Goal: Feedback & Contribution: Contribute content

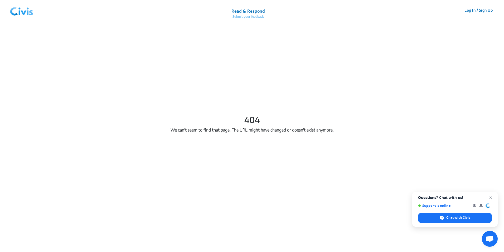
click at [245, 16] on p "Submit your feedback" at bounding box center [247, 16] width 33 height 5
click at [252, 18] on p "Submit your feedback" at bounding box center [247, 16] width 33 height 5
click at [252, 11] on p "Read & Respond" at bounding box center [247, 11] width 33 height 6
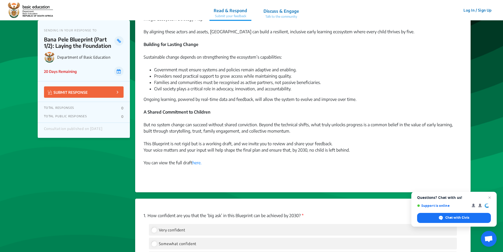
scroll to position [448, 0]
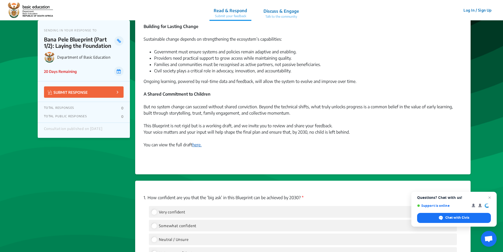
click at [200, 145] on link "here." at bounding box center [196, 144] width 9 height 5
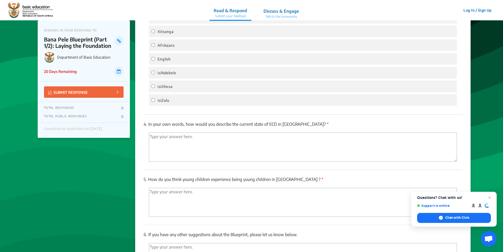
scroll to position [949, 0]
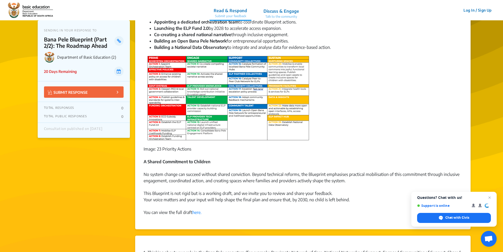
scroll to position [211, 0]
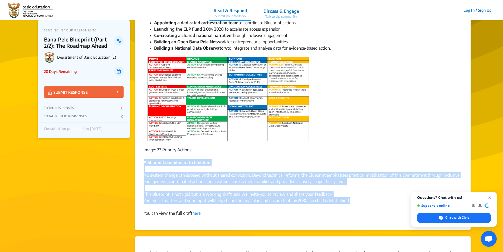
drag, startPoint x: 353, startPoint y: 201, endPoint x: 144, endPoint y: 162, distance: 212.6
click at [144, 162] on div "The Department of Basic Education (DBE) released the Bana Pele Shared Blueprint…" at bounding box center [303, 28] width 319 height 388
copy div "A Shared Commitment to Children No system change can succeed without shared con…"
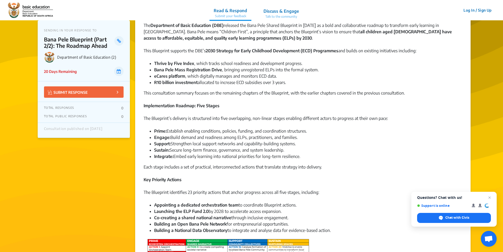
scroll to position [79, 0]
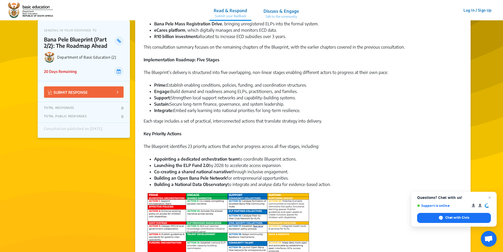
drag, startPoint x: 335, startPoint y: 181, endPoint x: 156, endPoint y: 40, distance: 227.5
click at [156, 40] on div "The Department of Basic Education (DBE) released the Bana Pele Shared Blueprint…" at bounding box center [303, 164] width 319 height 388
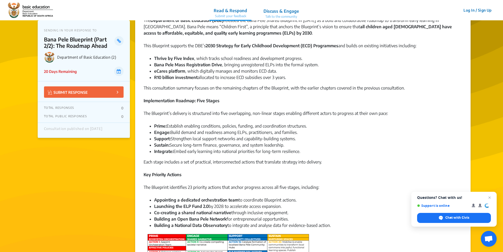
scroll to position [0, 0]
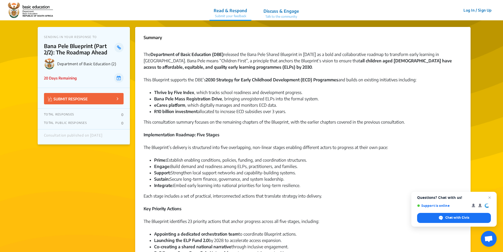
click at [144, 54] on div "The Department of Basic Education (DBE) released the Bana Pele Shared Blueprint…" at bounding box center [303, 63] width 319 height 25
copy div "The Department of Basic Education (DBE) released the Bana Pele Shared Blueprint…"
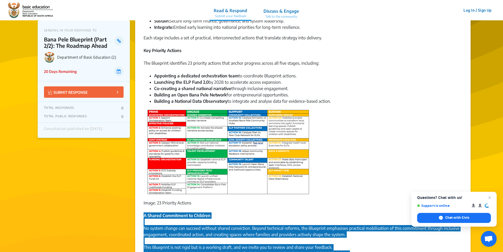
scroll to position [158, 0]
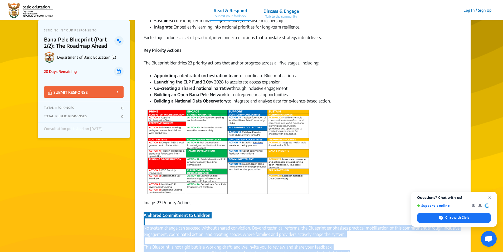
click at [200, 158] on img at bounding box center [228, 151] width 165 height 87
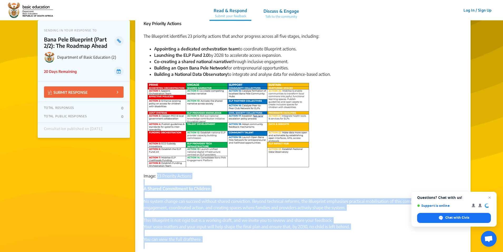
scroll to position [206, 0]
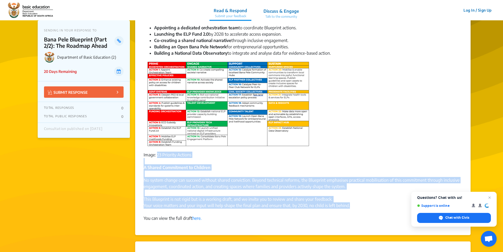
drag, startPoint x: 143, startPoint y: 202, endPoint x: 364, endPoint y: 205, distance: 220.7
click at [364, 205] on div "Summary The Department of Basic Education (DBE) released the Bana Pele Shared B…" at bounding box center [303, 28] width 336 height 414
copy div "Image: 23 Priority Actions A Shared Commitment to Children No system change can…"
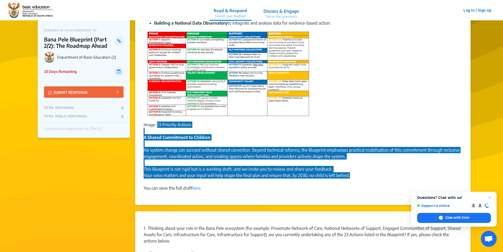
scroll to position [285, 0]
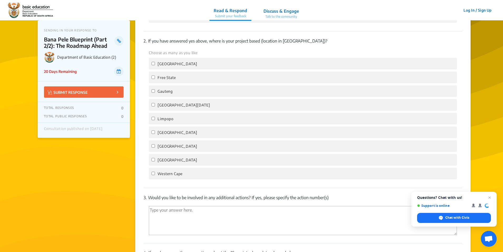
scroll to position [865, 0]
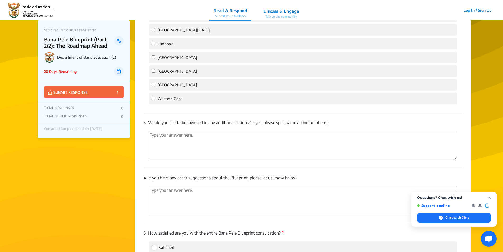
drag, startPoint x: 303, startPoint y: 178, endPoint x: 150, endPoint y: 178, distance: 152.6
click at [150, 178] on p "4. If you have any other suggestions about the Blueprint, please let us know be…" at bounding box center [303, 177] width 319 height 6
copy p "If you have any other suggestions about the Blueprint, please let us know below."
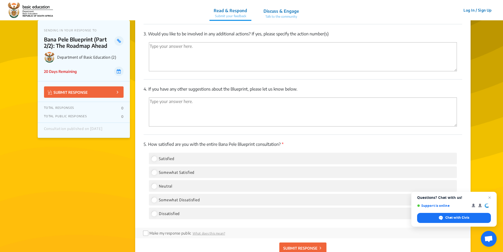
scroll to position [918, 0]
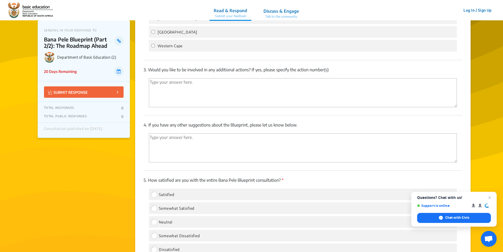
click at [351, 69] on p "3. Would you like to be involved in any additional actions? If yes, please spec…" at bounding box center [303, 69] width 319 height 6
click at [490, 196] on span "Close chat" at bounding box center [490, 197] width 7 height 7
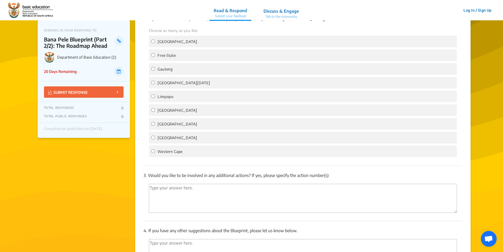
scroll to position [839, 0]
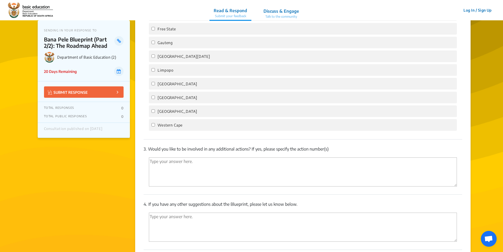
drag, startPoint x: 301, startPoint y: 203, endPoint x: 289, endPoint y: 203, distance: 11.9
click at [289, 203] on p "4. If you have any other suggestions about the Blueprint, please let us know be…" at bounding box center [303, 204] width 319 height 6
drag, startPoint x: 338, startPoint y: 148, endPoint x: 144, endPoint y: 150, distance: 193.8
click at [144, 150] on p "3. Would you like to be involved in any additional actions? If yes, please spec…" at bounding box center [303, 149] width 319 height 6
copy p "3. Would you like to be involved in any additional actions? If yes, please spec…"
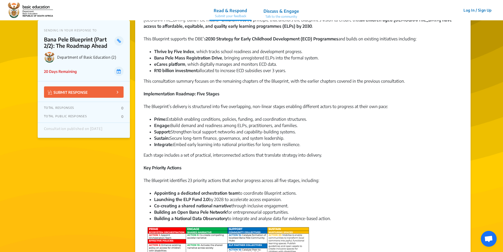
scroll to position [0, 0]
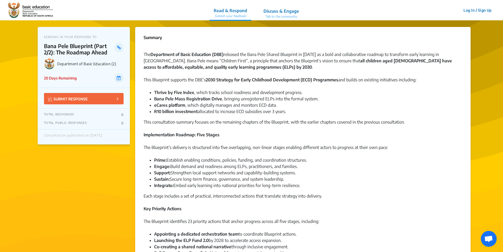
drag, startPoint x: 339, startPoint y: 185, endPoint x: 143, endPoint y: 52, distance: 236.6
click at [143, 52] on div "Summary The Department of Basic Education (DBE) released the Bana Pele Shared B…" at bounding box center [303, 234] width 336 height 414
copy div "The Department of Basic Education (DBE) released the Bana Pele Shared Blueprint…"
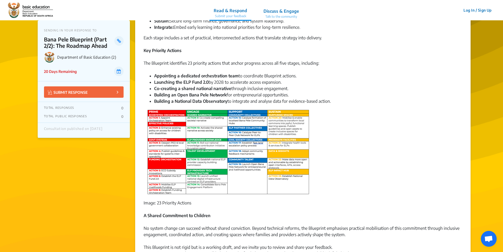
scroll to position [185, 0]
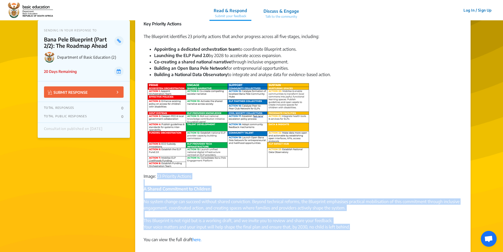
drag, startPoint x: 142, startPoint y: 174, endPoint x: 369, endPoint y: 227, distance: 233.1
click at [369, 227] on div "Summary The Department of Basic Education (DBE) released the Bana Pele Shared B…" at bounding box center [303, 49] width 336 height 414
copy div "Image: 23 Priority Actions A Shared Commitment to Children No system change can…"
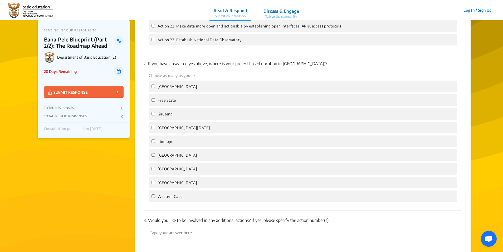
scroll to position [870, 0]
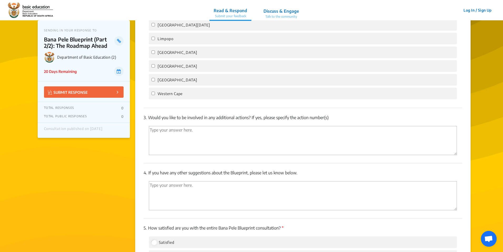
drag, startPoint x: 302, startPoint y: 172, endPoint x: 149, endPoint y: 173, distance: 152.6
click at [149, 173] on p "4. If you have any other suggestions about the Blueprint, please let us know be…" at bounding box center [303, 172] width 319 height 6
copy p "If you have any other suggestions about the Blueprint, please let us know below."
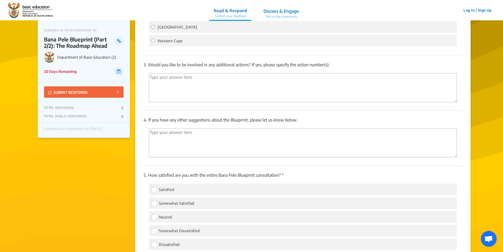
scroll to position [896, 0]
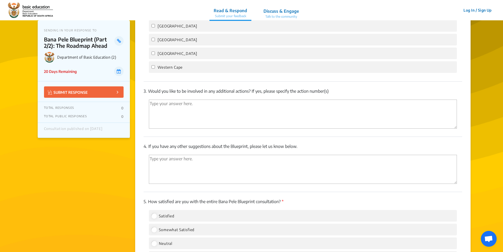
drag, startPoint x: 331, startPoint y: 91, endPoint x: 149, endPoint y: 89, distance: 182.4
click at [149, 89] on p "3. Would you like to be involved in any additional actions? If yes, please spec…" at bounding box center [303, 91] width 319 height 6
copy p "Would you like to be involved in any additional actions? If yes, please specify…"
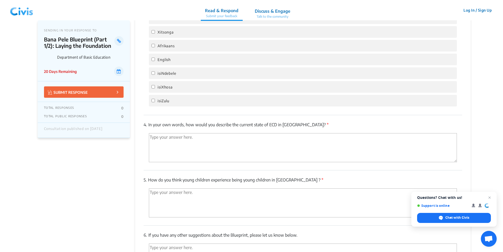
scroll to position [923, 0]
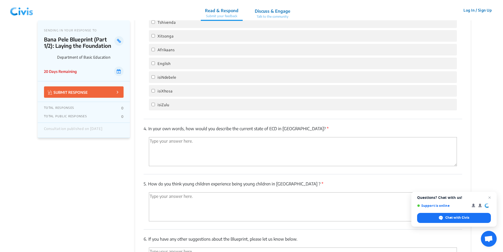
drag, startPoint x: 315, startPoint y: 126, endPoint x: 180, endPoint y: 129, distance: 134.7
click at [180, 129] on p "4. In your own words, how would you describe the current state of ECD in South …" at bounding box center [303, 128] width 319 height 6
drag, startPoint x: 180, startPoint y: 129, endPoint x: 161, endPoint y: 129, distance: 19.2
click at [166, 130] on p "4. In your own words, how would you describe the current state of ECD in South …" at bounding box center [303, 128] width 319 height 6
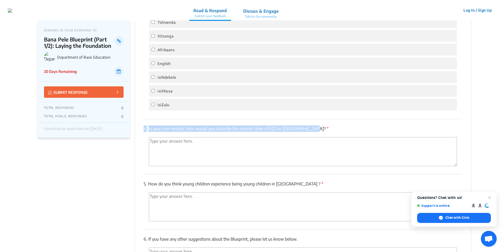
drag, startPoint x: 143, startPoint y: 128, endPoint x: 308, endPoint y: 130, distance: 164.3
click at [308, 130] on div "1. How confident are you that the ‘big ask’ in this Blueprint can be achieved b…" at bounding box center [303, 14] width 336 height 616
copy p "4. In your own words, how would you describe the current state of ECD in South …"
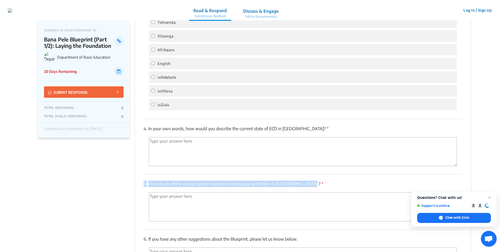
drag, startPoint x: 304, startPoint y: 184, endPoint x: 140, endPoint y: 185, distance: 164.0
click at [140, 185] on div "1. How confident are you that the ‘big ask’ in this Blueprint can be achieved b…" at bounding box center [303, 14] width 336 height 616
copy p "5. How do you think young children experience being young children in South Afr…"
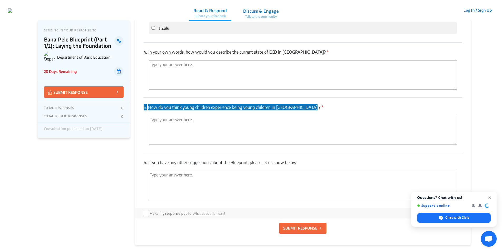
scroll to position [1002, 0]
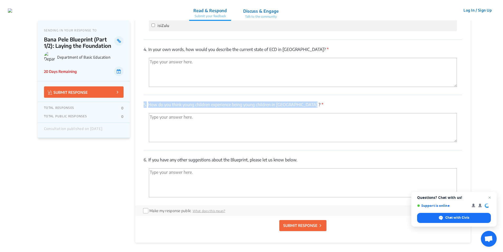
drag, startPoint x: 302, startPoint y: 158, endPoint x: 144, endPoint y: 161, distance: 157.7
click at [144, 161] on p "6. If you have any other suggestions about the Blueprint, please let us know be…" at bounding box center [303, 159] width 319 height 6
copy p "6. If you have any other suggestions about the Blueprint, please let us know be…"
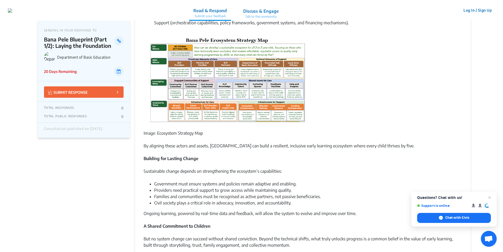
scroll to position [237, 0]
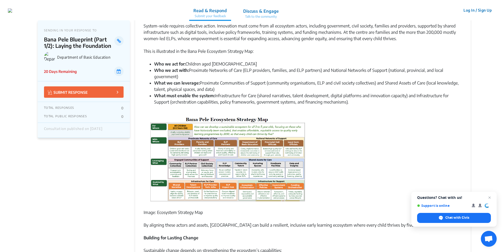
drag, startPoint x: 349, startPoint y: 102, endPoint x: 161, endPoint y: 37, distance: 199.4
click at [161, 37] on div "The Department of Basic Education (DBE) released the Bana Pele Shared Blueprint…" at bounding box center [303, 93] width 319 height 570
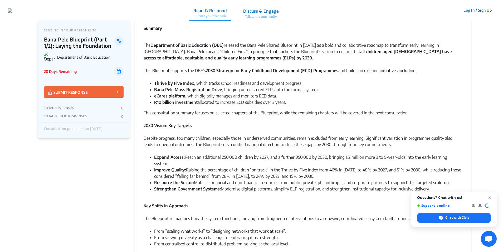
scroll to position [0, 0]
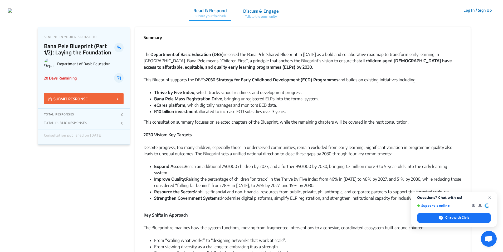
click at [144, 53] on div "The Department of Basic Education (DBE) released the Bana Pele Shared Blueprint…" at bounding box center [303, 63] width 319 height 25
copy div "The Department of Basic Education (DBE) released the Bana Pele Shared Blueprint…"
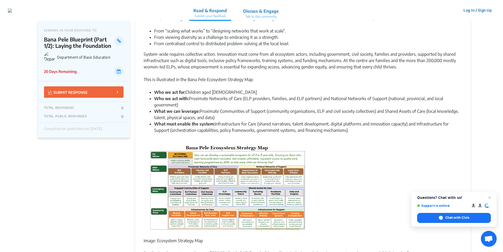
scroll to position [211, 0]
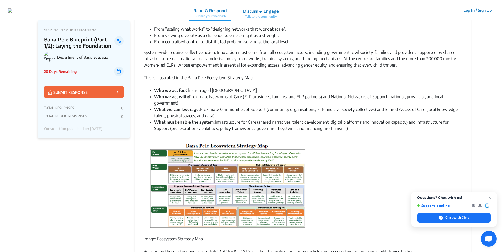
click at [222, 170] on img at bounding box center [228, 186] width 165 height 89
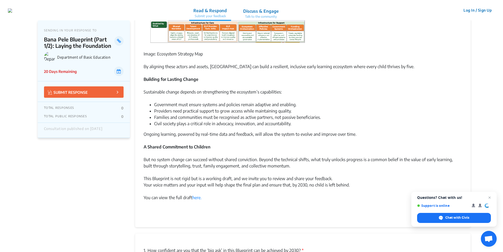
scroll to position [369, 0]
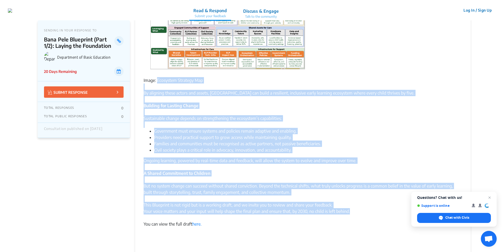
drag, startPoint x: 354, startPoint y: 212, endPoint x: 143, endPoint y: 81, distance: 248.0
copy div "Image: Ecosystem Strategy Map By aligning these actors and assets, South Africa…"
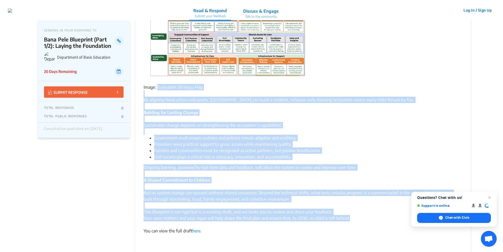
scroll to position [290, 0]
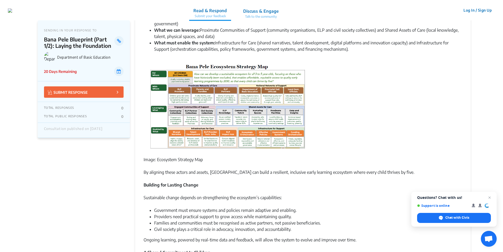
click at [347, 131] on div "Image: Ecosystem Strategy Map By aligning these actors and assets, South Africa…" at bounding box center [303, 122] width 319 height 119
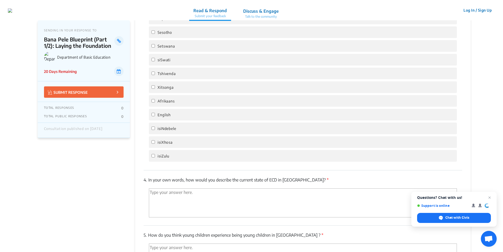
scroll to position [923, 0]
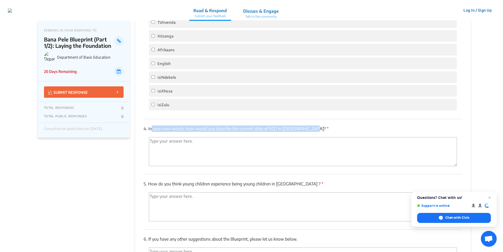
drag, startPoint x: 307, startPoint y: 129, endPoint x: 149, endPoint y: 130, distance: 157.9
click at [149, 130] on p "4. In your own words, how would you describe the current state of ECD in South …" at bounding box center [303, 128] width 319 height 6
copy p "In your own words, how would you describe the current state of ECD in [GEOGRAPH…"
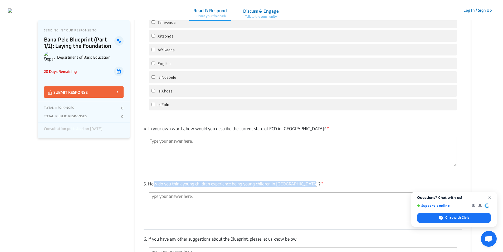
drag, startPoint x: 303, startPoint y: 182, endPoint x: 149, endPoint y: 185, distance: 153.5
click at [149, 185] on p "5. How do you think young children experience being young children in South Afr…" at bounding box center [303, 183] width 319 height 6
copy p "How do you think young children experience being young children in [GEOGRAPHIC_…"
drag, startPoint x: 302, startPoint y: 239, endPoint x: 149, endPoint y: 239, distance: 152.4
click at [149, 239] on p "6. If you have any other suggestions about the Blueprint, please let us know be…" at bounding box center [303, 238] width 319 height 6
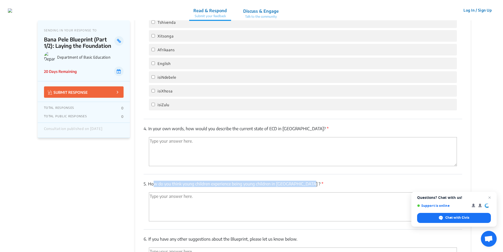
copy p "If you have any other suggestions about the Blueprint, please let us know below."
